Goal: Information Seeking & Learning: Check status

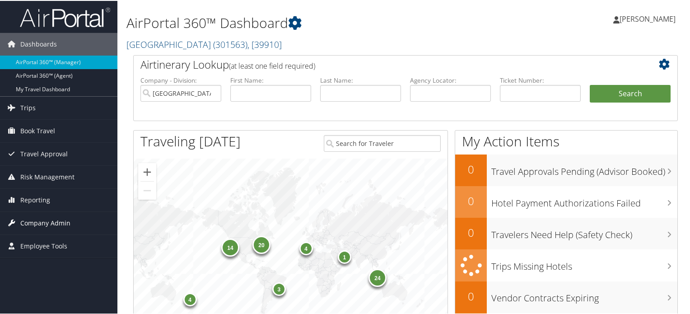
click at [48, 223] on span "Company Admin" at bounding box center [45, 222] width 50 height 23
click at [213, 45] on span "( 301563 )" at bounding box center [230, 43] width 34 height 12
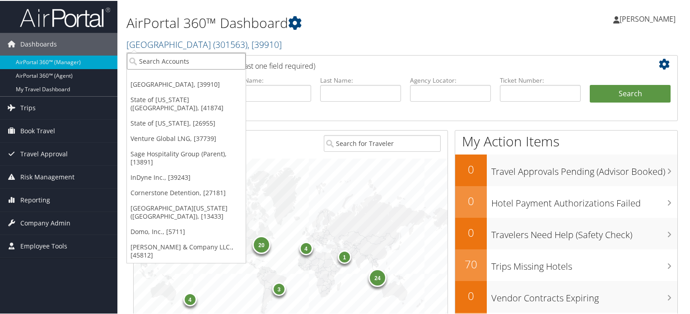
click at [196, 66] on input "search" at bounding box center [186, 60] width 119 height 17
paste input "BioCryst Pharmaceuticals Inc"
type input "BioCryst Pharmaceuticals Inc"
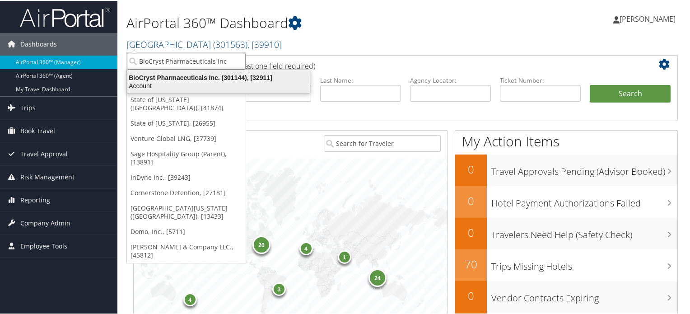
click at [215, 80] on div "BioCryst Pharmaceuticals Inc. (301144), [32911]" at bounding box center [218, 77] width 193 height 8
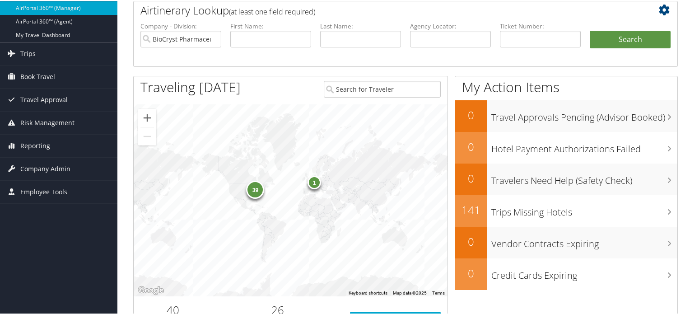
scroll to position [135, 0]
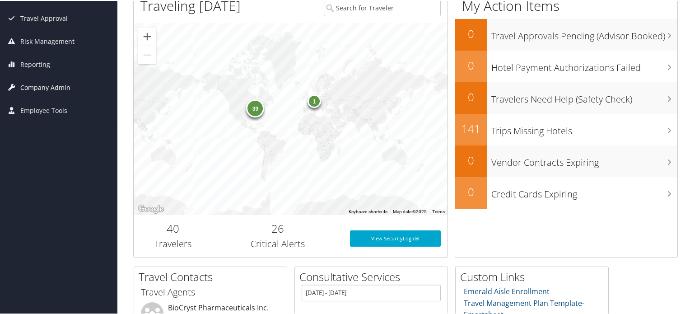
click at [52, 91] on span "Company Admin" at bounding box center [45, 86] width 50 height 23
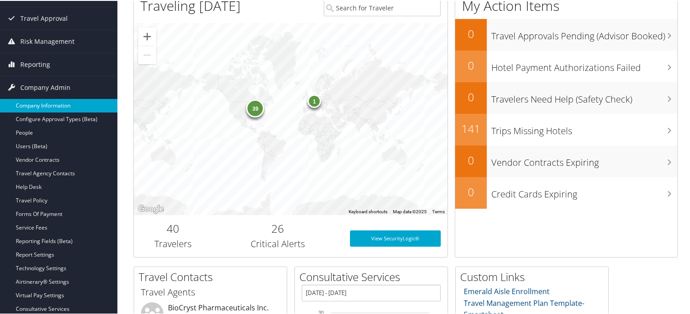
click at [57, 106] on link "Company Information" at bounding box center [58, 105] width 117 height 14
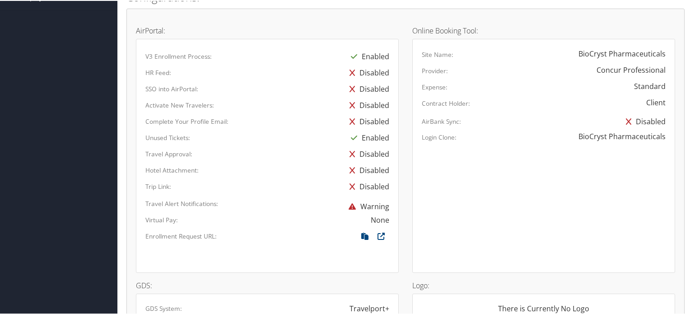
scroll to position [587, 0]
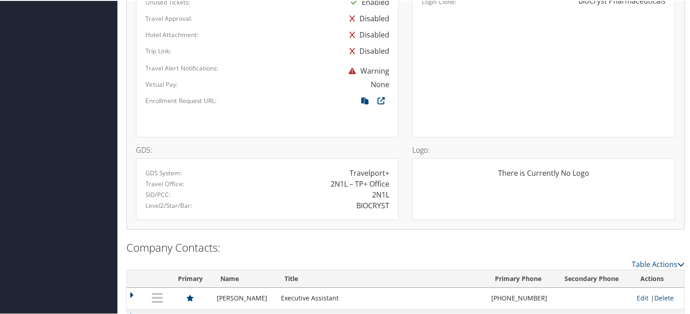
click at [381, 195] on div "2N1L" at bounding box center [380, 193] width 17 height 11
click at [330, 200] on div "BIOCRYST" at bounding box center [331, 204] width 129 height 11
click at [371, 202] on div "BIOCRYST" at bounding box center [372, 204] width 33 height 11
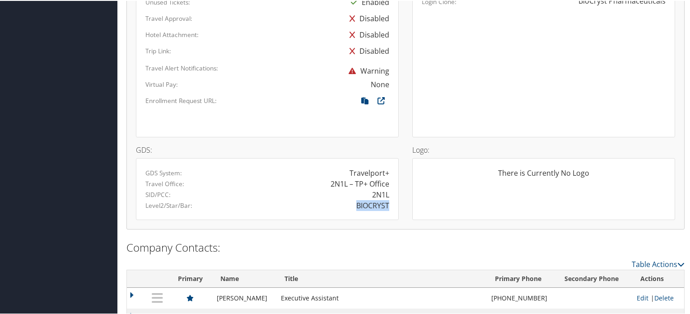
copy div "BIOCRYST"
click at [372, 207] on div "BIOCRYST" at bounding box center [372, 204] width 33 height 11
click at [367, 204] on div "BIOCRYST" at bounding box center [372, 204] width 33 height 11
click at [340, 202] on div "BIOCRYST" at bounding box center [331, 204] width 129 height 11
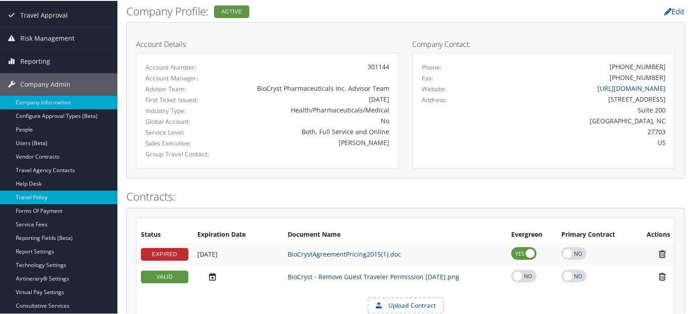
scroll to position [90, 0]
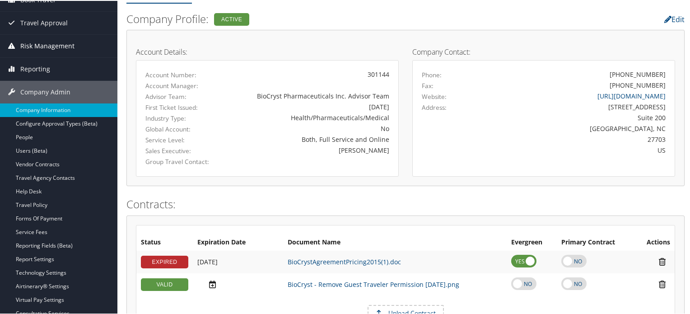
click at [69, 47] on span "Risk Management" at bounding box center [47, 45] width 54 height 23
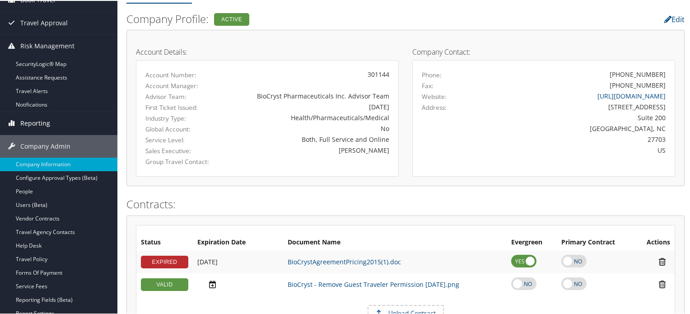
click at [41, 119] on span "Reporting" at bounding box center [35, 122] width 30 height 23
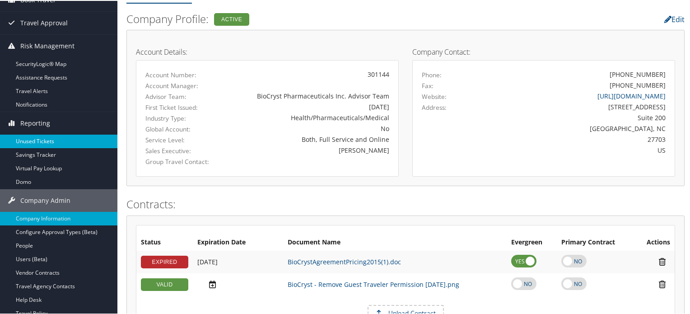
click at [40, 140] on link "Unused Tickets" at bounding box center [58, 141] width 117 height 14
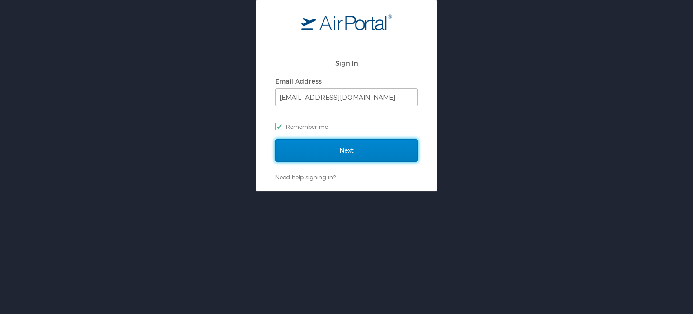
click at [335, 146] on input "Next" at bounding box center [346, 150] width 143 height 23
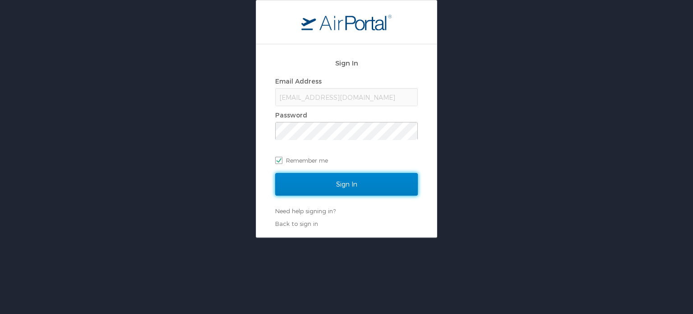
click at [343, 187] on input "Sign In" at bounding box center [346, 184] width 143 height 23
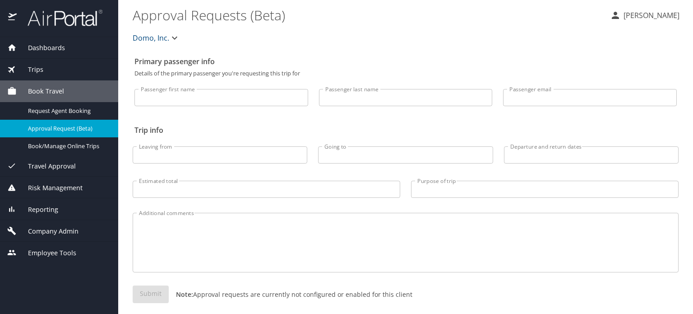
click at [55, 183] on span "Risk Management" at bounding box center [50, 188] width 66 height 10
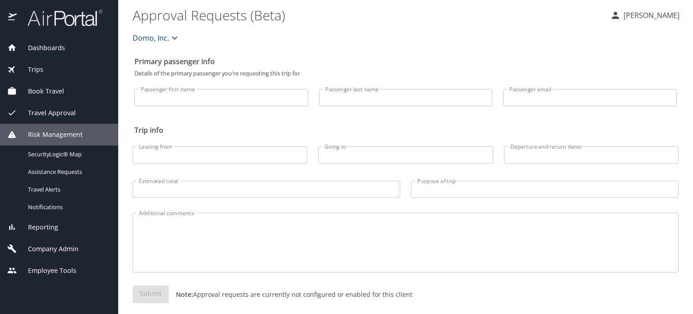
click at [36, 109] on span "Travel Approval" at bounding box center [46, 113] width 59 height 10
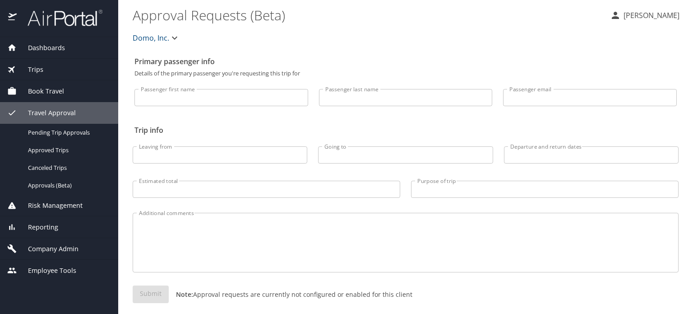
click at [40, 231] on span "Reporting" at bounding box center [38, 227] width 42 height 10
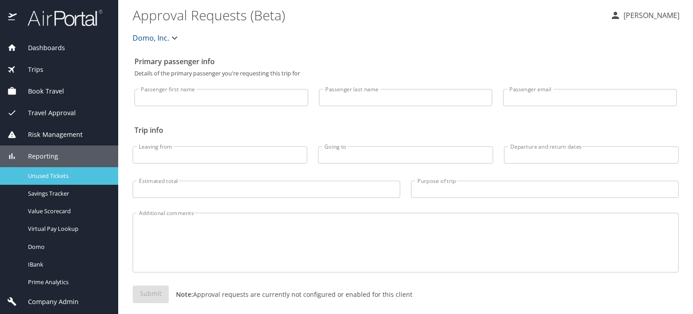
click at [45, 177] on span "Unused Tickets" at bounding box center [67, 176] width 79 height 9
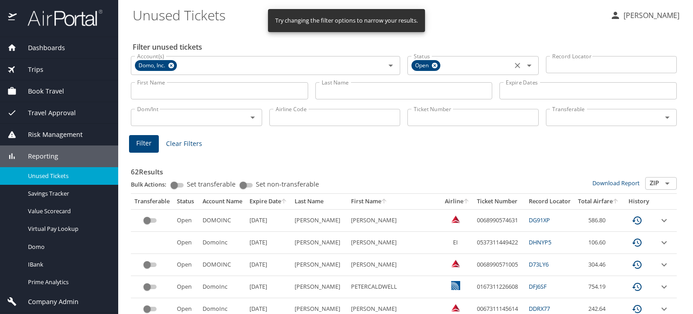
click at [432, 67] on icon at bounding box center [435, 65] width 7 height 10
click at [172, 68] on icon at bounding box center [171, 65] width 7 height 10
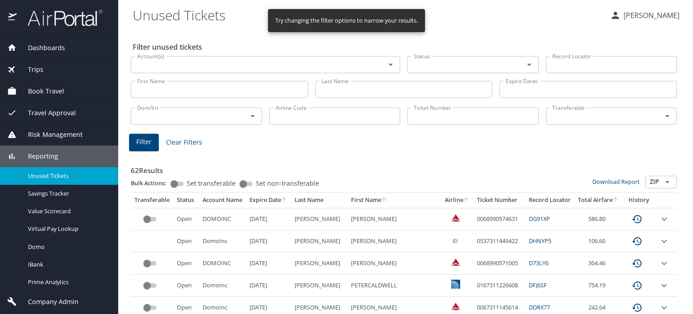
click at [352, 113] on input "Airline Code" at bounding box center [335, 115] width 131 height 17
click at [408, 113] on input "Ticket Number" at bounding box center [473, 115] width 131 height 17
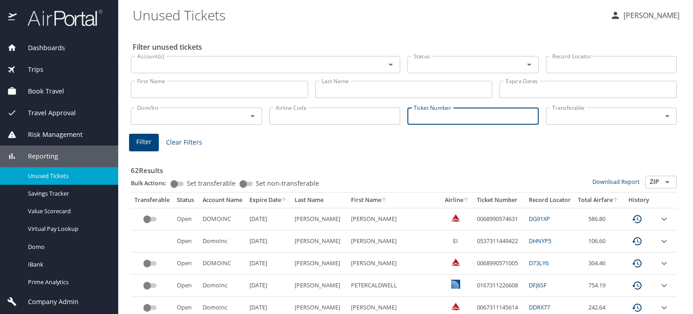
click at [556, 64] on input "Record Locator" at bounding box center [611, 64] width 131 height 17
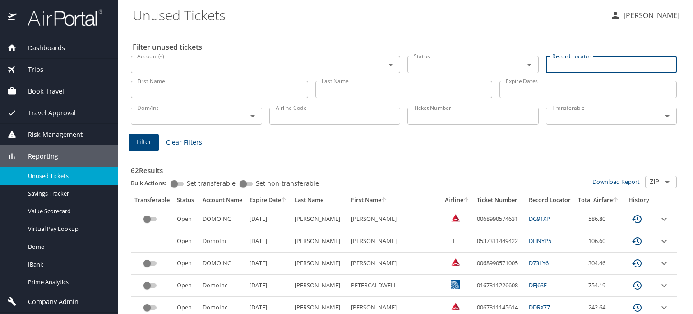
type input "b"
type input "BX7H9W"
click at [151, 139] on button "Filter" at bounding box center [144, 143] width 30 height 18
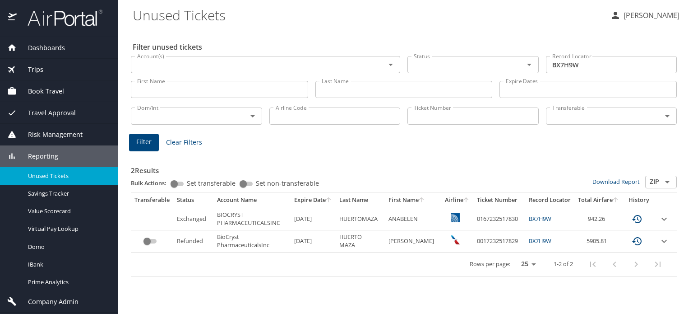
click at [184, 219] on td "Exchanged" at bounding box center [193, 219] width 40 height 22
click at [256, 279] on div "Filter unused tickets Account(s) Account(s) Status Status Record Locator BX7H9W…" at bounding box center [406, 171] width 546 height 285
click at [503, 223] on td "0167232517830" at bounding box center [500, 219] width 52 height 22
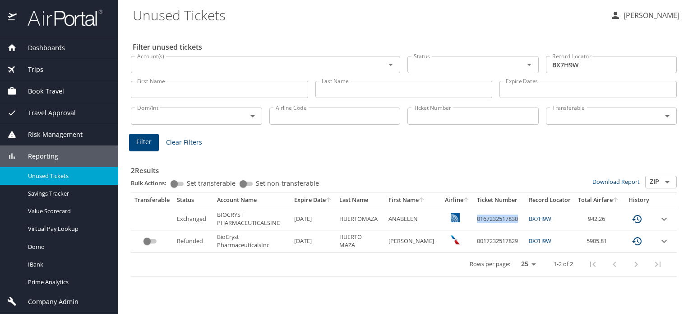
copy td "0167232517830"
click at [325, 38] on div "Filter unused tickets Account(s) Account(s) Status Status Record Locator BX7H9W…" at bounding box center [406, 171] width 546 height 285
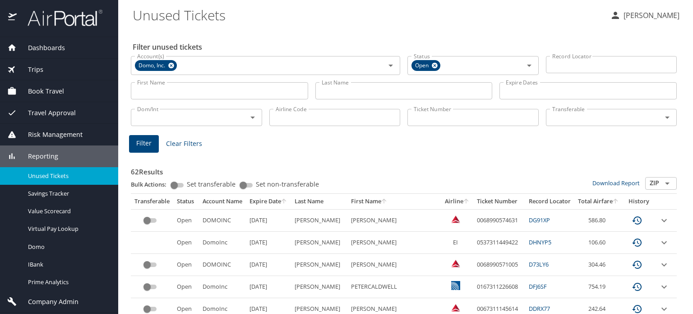
click at [73, 121] on div "Travel Approval" at bounding box center [59, 113] width 118 height 22
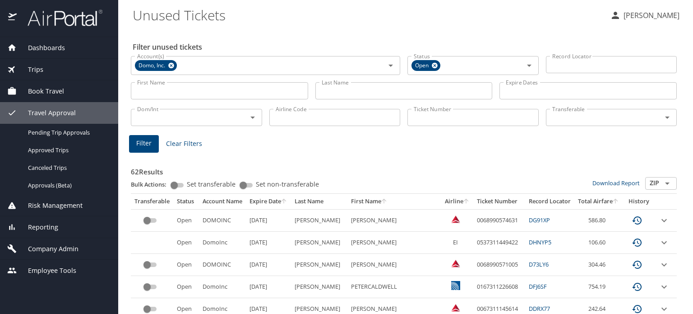
click at [55, 252] on span "Company Admin" at bounding box center [48, 249] width 62 height 10
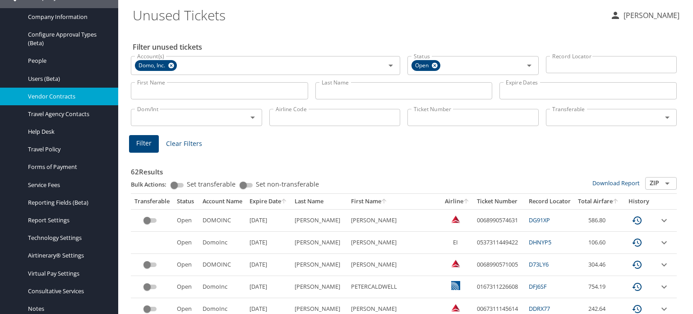
scroll to position [135, 0]
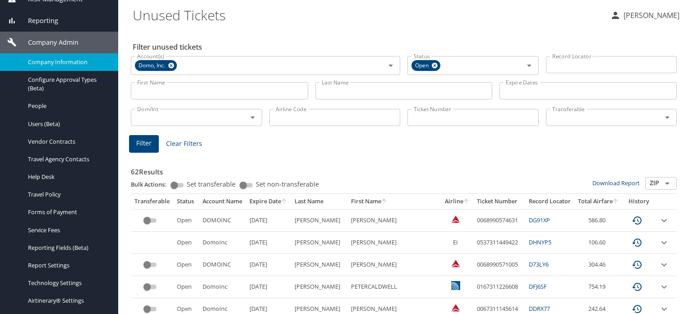
click at [79, 66] on span "Company Information" at bounding box center [67, 62] width 79 height 9
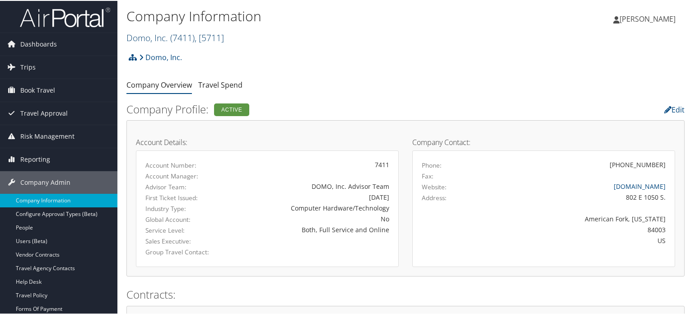
click at [185, 40] on span "( 7411 )" at bounding box center [182, 37] width 24 height 12
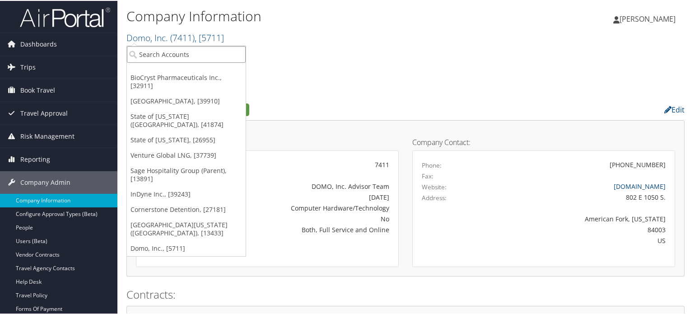
click at [205, 61] on input "search" at bounding box center [186, 53] width 119 height 17
click at [192, 56] on input "search" at bounding box center [186, 53] width 119 height 17
click at [372, 80] on ul "Company Overview Travel Spend" at bounding box center [405, 84] width 558 height 16
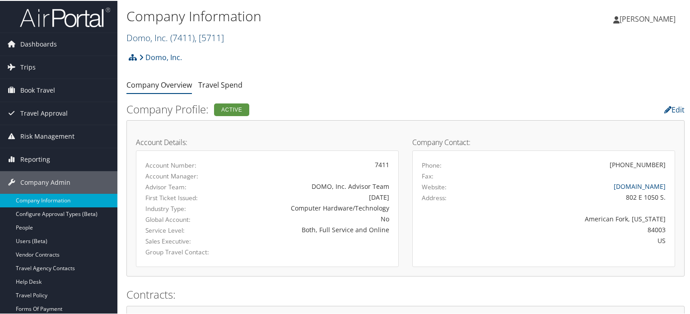
click at [219, 35] on span ", [ 5711 ]" at bounding box center [209, 37] width 29 height 12
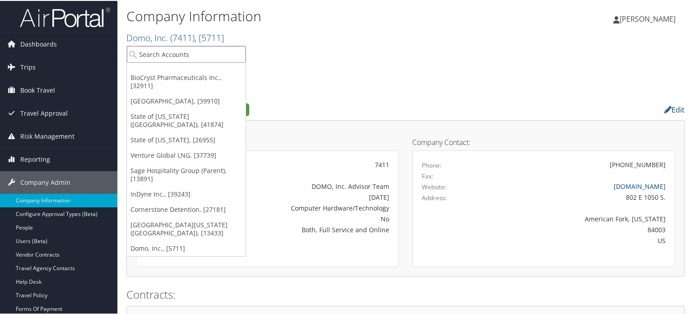
click at [211, 56] on input "search" at bounding box center [186, 53] width 119 height 17
paste input "BioCryst Pharmaceuticals Inc"
type input "BioCryst Pharmaceuticals Inc"
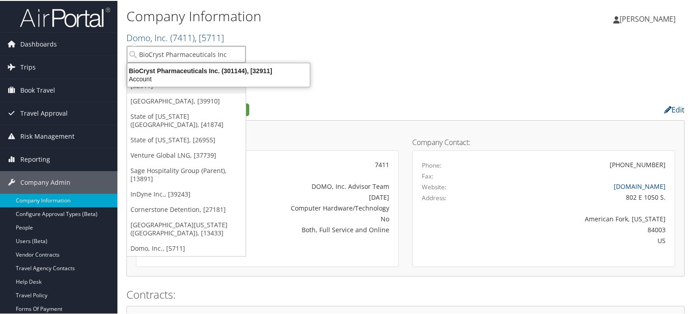
click at [214, 80] on div "Account" at bounding box center [218, 78] width 193 height 8
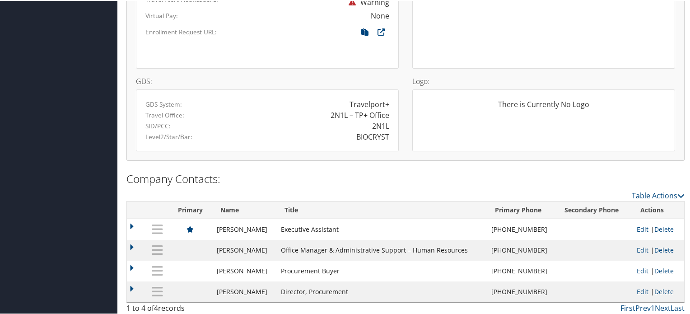
scroll to position [657, 0]
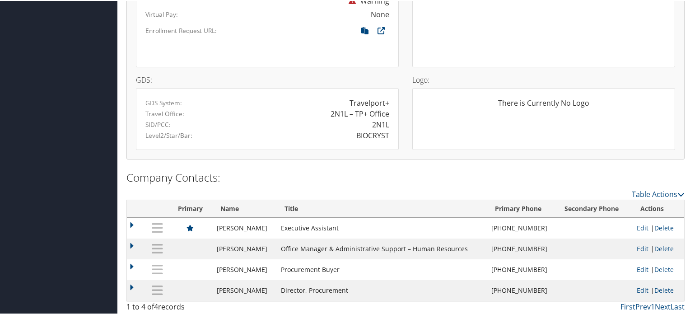
click at [362, 129] on div "BIOCRYST" at bounding box center [372, 134] width 33 height 11
copy div "BIOCRYST"
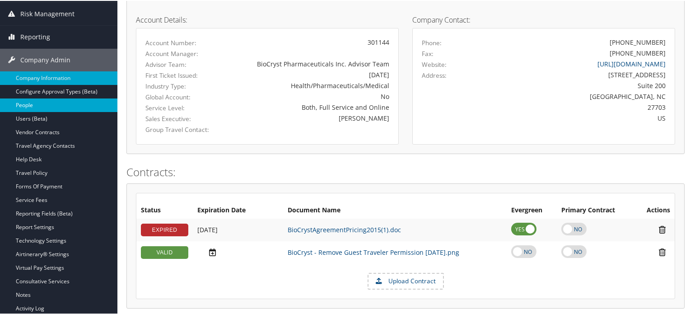
scroll to position [70, 0]
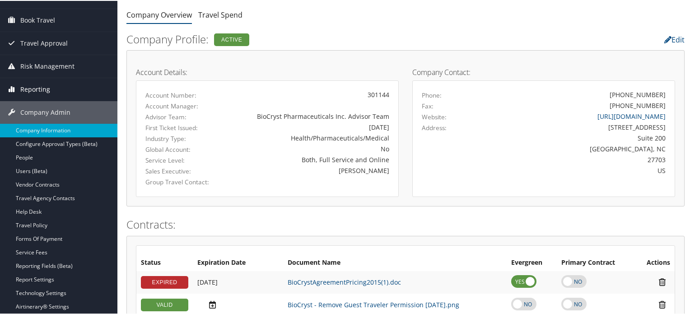
click at [43, 84] on span "Reporting" at bounding box center [35, 88] width 30 height 23
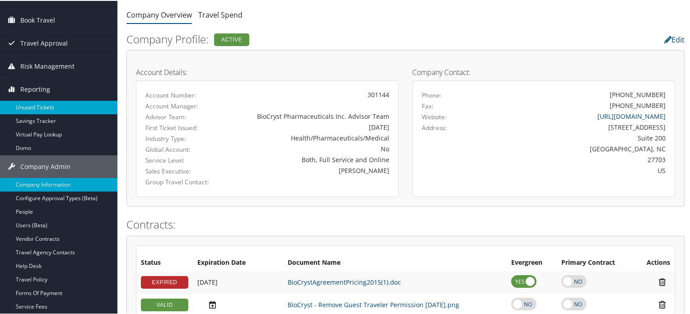
click at [41, 102] on link "Unused Tickets" at bounding box center [58, 107] width 117 height 14
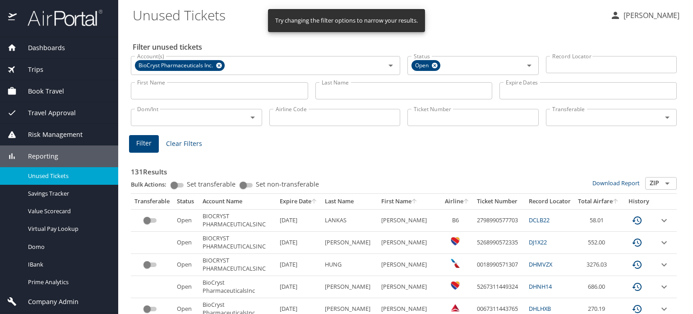
click at [556, 68] on input "Record Locator" at bounding box center [611, 64] width 131 height 17
paste input "BX7H9W"
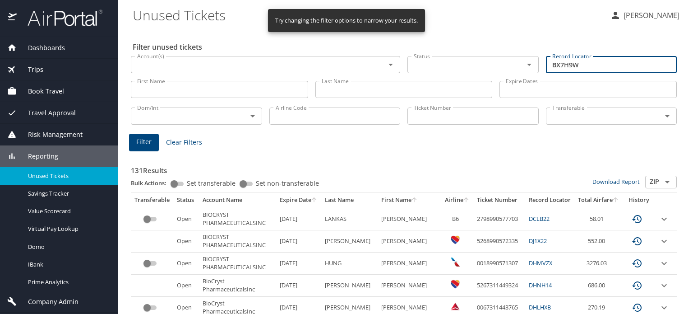
type input "BX7H9W"
click at [138, 142] on span "Filter" at bounding box center [143, 141] width 15 height 11
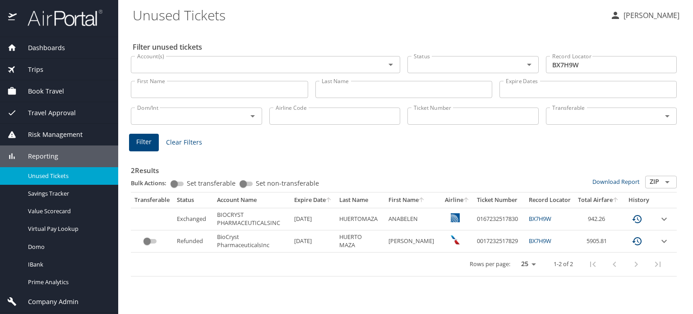
click at [662, 219] on icon "expand row" at bounding box center [664, 219] width 11 height 11
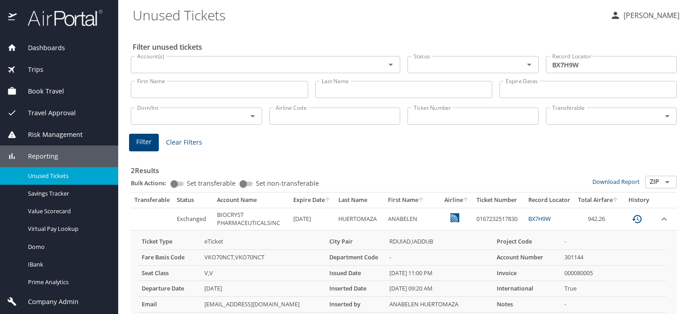
scroll to position [82, 0]
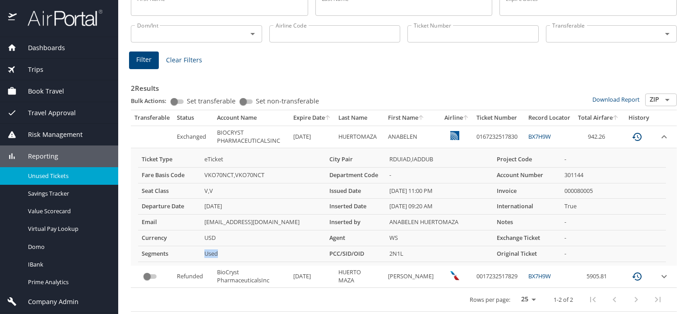
drag, startPoint x: 196, startPoint y: 251, endPoint x: 249, endPoint y: 250, distance: 52.4
click at [249, 250] on tr "Segments Used PCC/SID/OID 2N1L Original Ticket -" at bounding box center [402, 254] width 528 height 16
drag, startPoint x: 358, startPoint y: 251, endPoint x: 368, endPoint y: 251, distance: 9.5
click at [360, 251] on th "PCC/SID/OID" at bounding box center [356, 254] width 60 height 16
click at [372, 251] on th "PCC/SID/OID" at bounding box center [356, 254] width 60 height 16
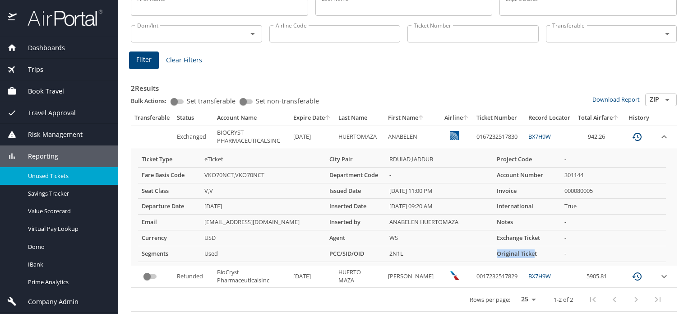
drag, startPoint x: 493, startPoint y: 248, endPoint x: 540, endPoint y: 251, distance: 48.0
click at [536, 251] on th "Original Ticket" at bounding box center [527, 254] width 68 height 16
click at [542, 251] on th "Original Ticket" at bounding box center [527, 254] width 68 height 16
drag, startPoint x: 524, startPoint y: 236, endPoint x: 491, endPoint y: 238, distance: 33.0
click at [493, 238] on th "Exchange Ticket" at bounding box center [527, 238] width 68 height 16
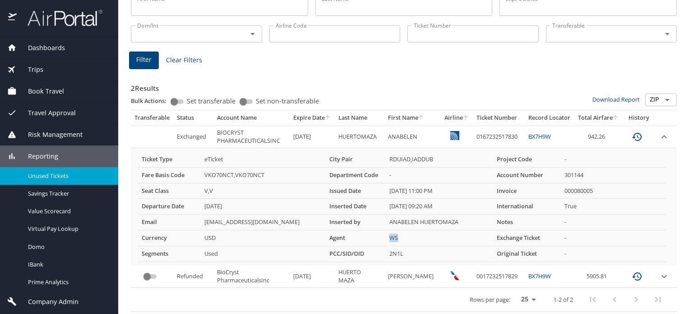
drag, startPoint x: 373, startPoint y: 238, endPoint x: 422, endPoint y: 237, distance: 49.2
click at [422, 237] on tr "Currency USD Agent WS Exchange Ticket -" at bounding box center [402, 238] width 528 height 16
click at [422, 237] on td "WS" at bounding box center [439, 238] width 107 height 16
click at [389, 236] on td "WS" at bounding box center [439, 238] width 107 height 16
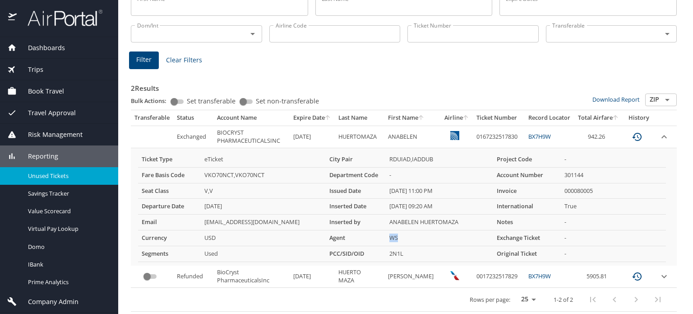
click at [427, 240] on td "WS" at bounding box center [439, 238] width 107 height 16
click at [392, 240] on td "WS" at bounding box center [439, 238] width 107 height 16
click at [433, 238] on td "WS" at bounding box center [439, 238] width 107 height 16
drag, startPoint x: 321, startPoint y: 240, endPoint x: 413, endPoint y: 238, distance: 91.7
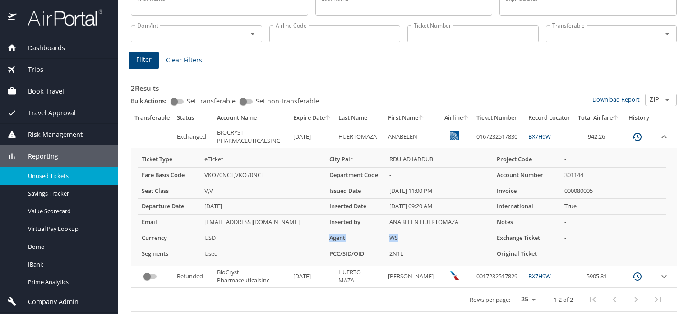
click at [413, 238] on tr "Currency USD Agent WS Exchange Ticket -" at bounding box center [402, 238] width 528 height 16
click at [413, 238] on td "WS" at bounding box center [439, 238] width 107 height 16
click at [453, 241] on td "WS" at bounding box center [439, 238] width 107 height 16
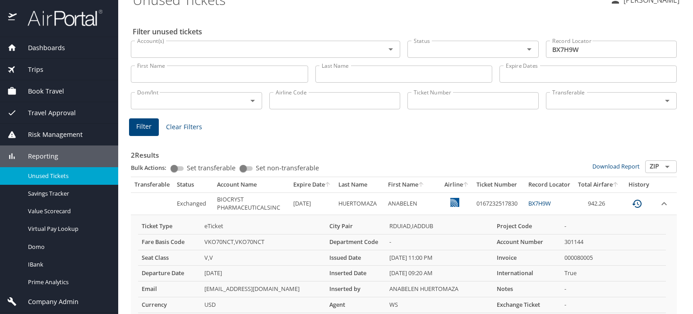
scroll to position [0, 0]
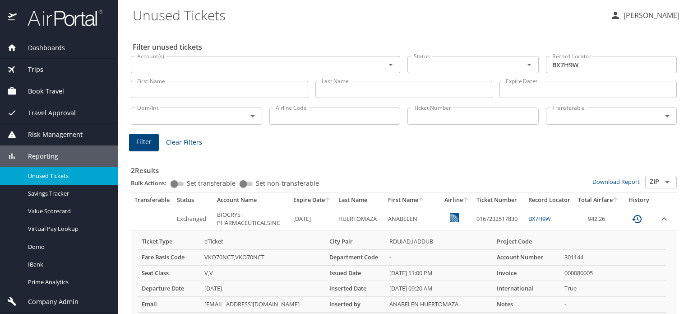
click at [73, 27] on link at bounding box center [60, 24] width 85 height 8
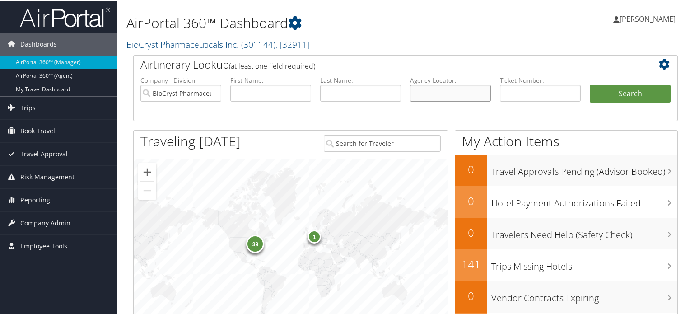
click at [442, 92] on input "text" at bounding box center [450, 92] width 81 height 17
paste input "DMPTFJ"
type input "DMPTFJ"
click at [623, 87] on button "Search" at bounding box center [630, 93] width 81 height 18
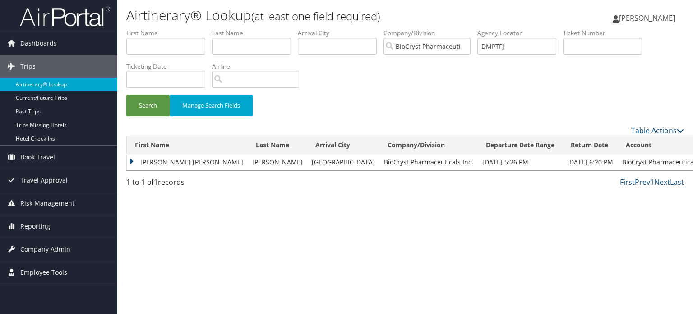
click at [158, 162] on td "[PERSON_NAME] [PERSON_NAME]" at bounding box center [187, 162] width 121 height 16
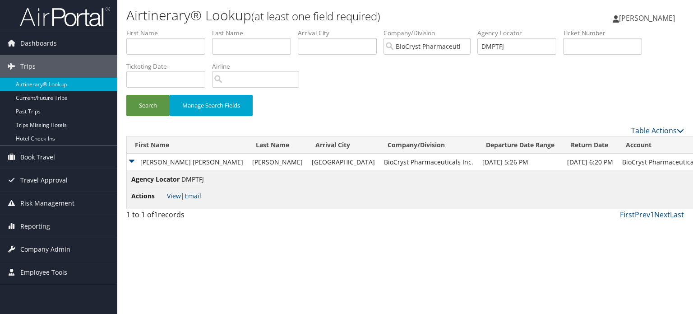
click at [172, 192] on link "View" at bounding box center [174, 195] width 14 height 9
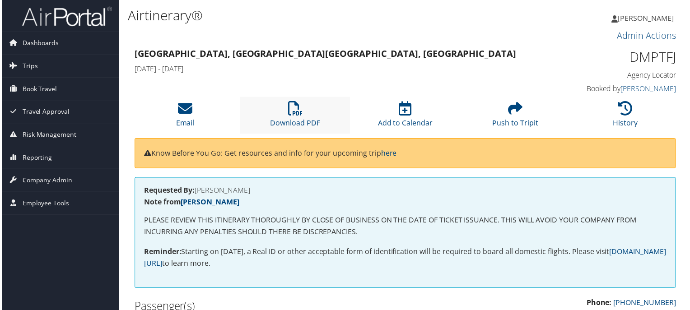
click at [307, 112] on li "Download PDF" at bounding box center [294, 116] width 111 height 37
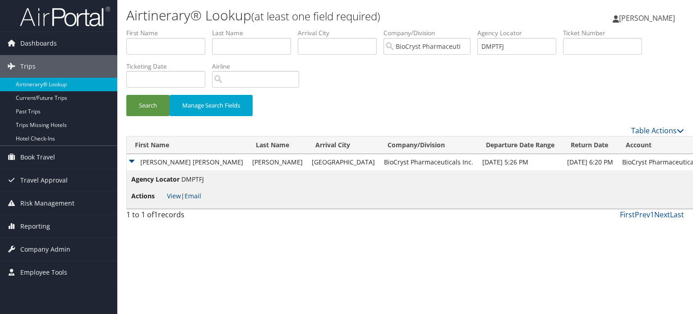
click at [71, 23] on img at bounding box center [65, 16] width 90 height 21
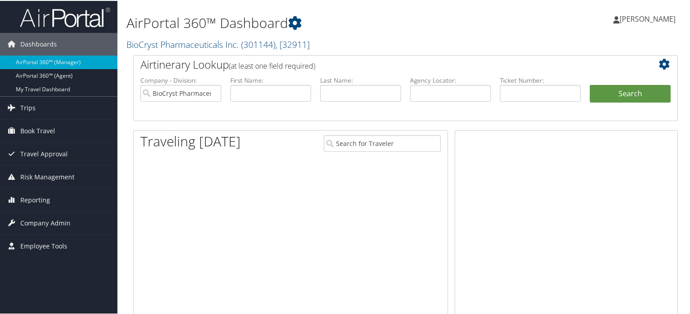
click at [170, 43] on link "BioCryst Pharmaceuticals Inc. ( 301144 ) , [ 32911 ]" at bounding box center [217, 43] width 183 height 12
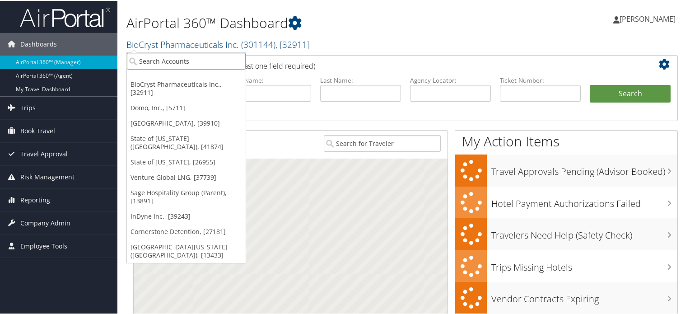
click at [169, 58] on input "search" at bounding box center [186, 60] width 119 height 17
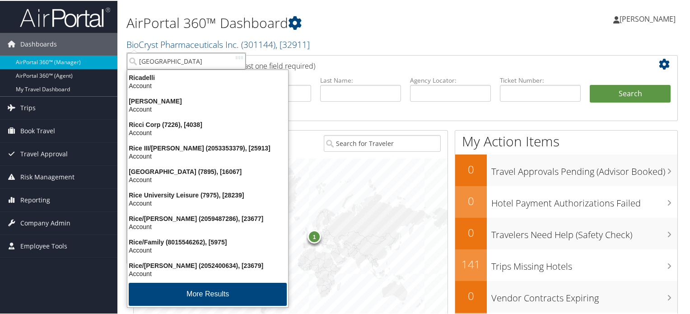
type input "rimini"
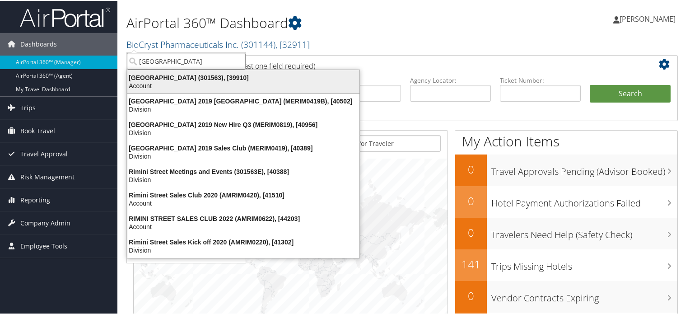
click at [167, 78] on div "Rimini Street (301563), [39910]" at bounding box center [243, 77] width 243 height 8
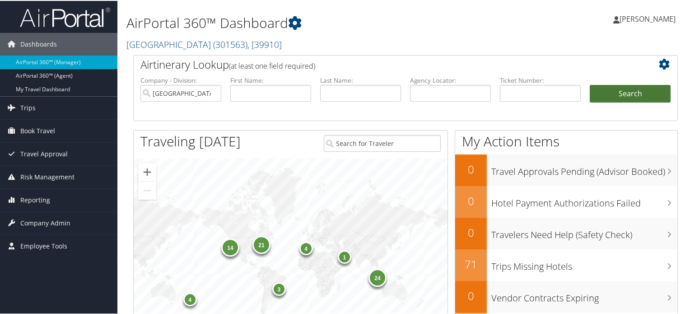
click at [609, 97] on button "Search" at bounding box center [630, 93] width 81 height 18
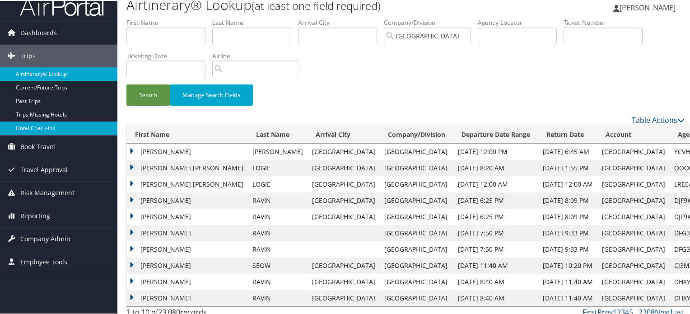
scroll to position [18, 0]
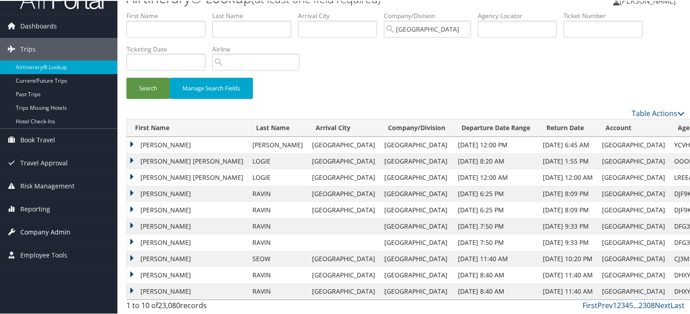
click at [47, 230] on span "Company Admin" at bounding box center [45, 231] width 50 height 23
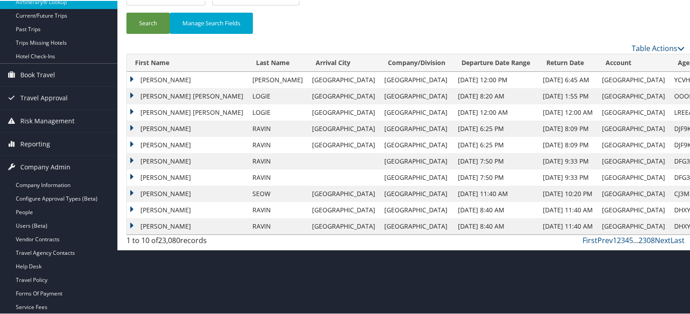
scroll to position [199, 0]
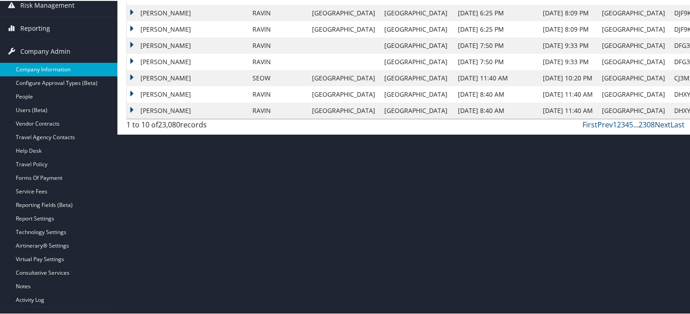
click at [56, 72] on link "Company Information" at bounding box center [58, 69] width 117 height 14
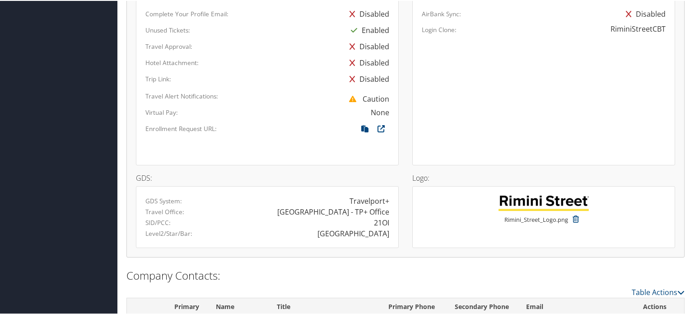
scroll to position [705, 0]
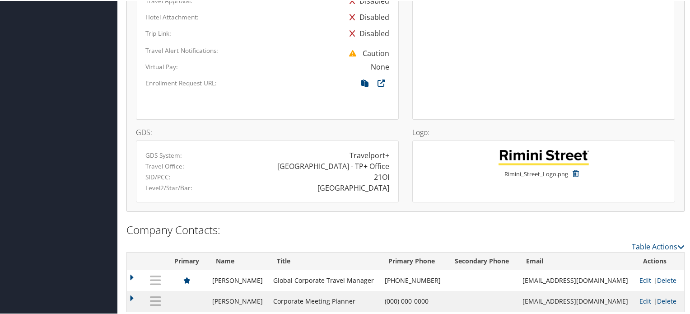
click at [384, 171] on div "21OI" at bounding box center [381, 176] width 15 height 11
copy div "21OI"
